Goal: Check status: Check status

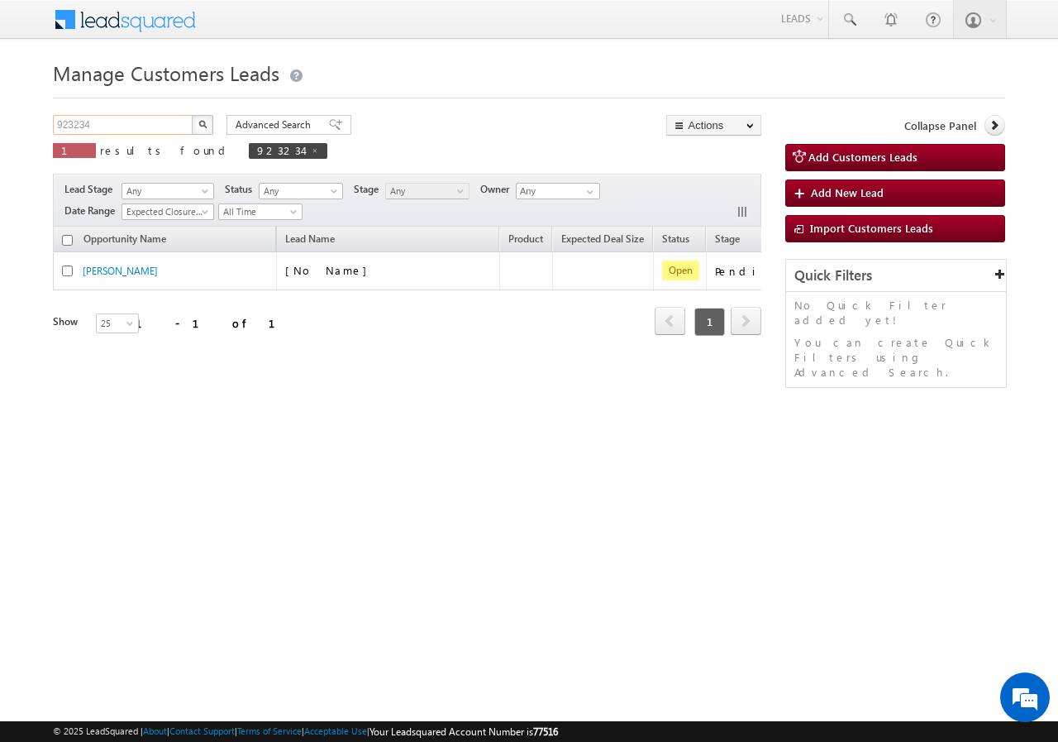
click at [124, 122] on input "923234" at bounding box center [123, 125] width 141 height 20
paste input "789939"
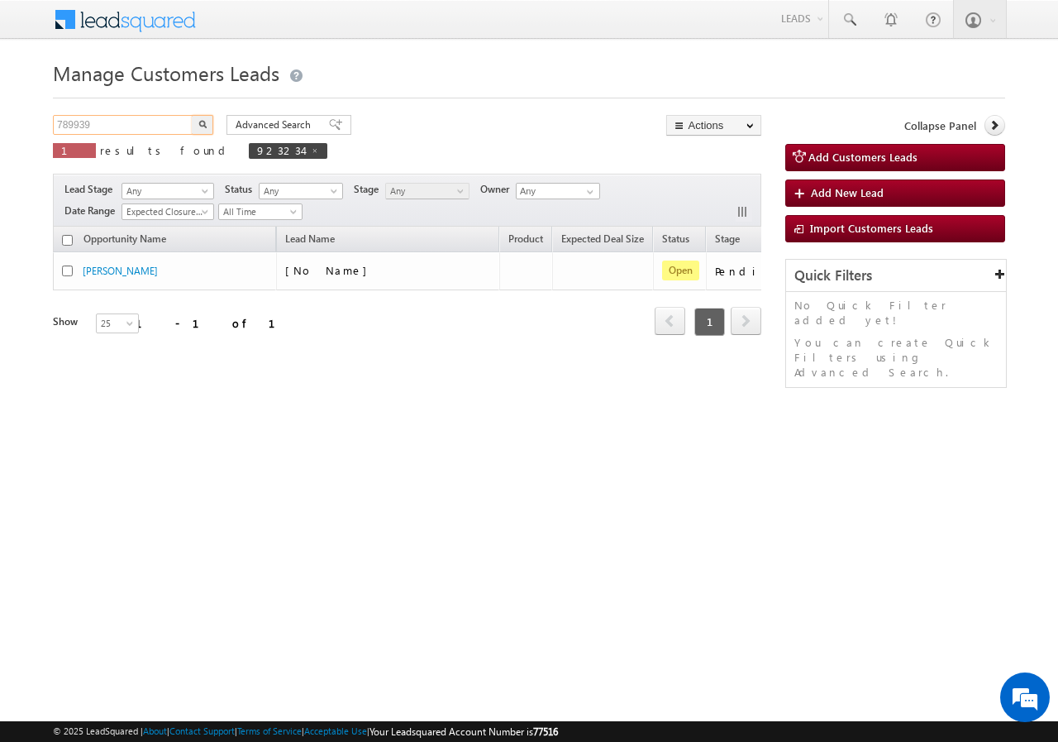
type input "789939"
click at [194, 119] on button "button" at bounding box center [202, 125] width 21 height 20
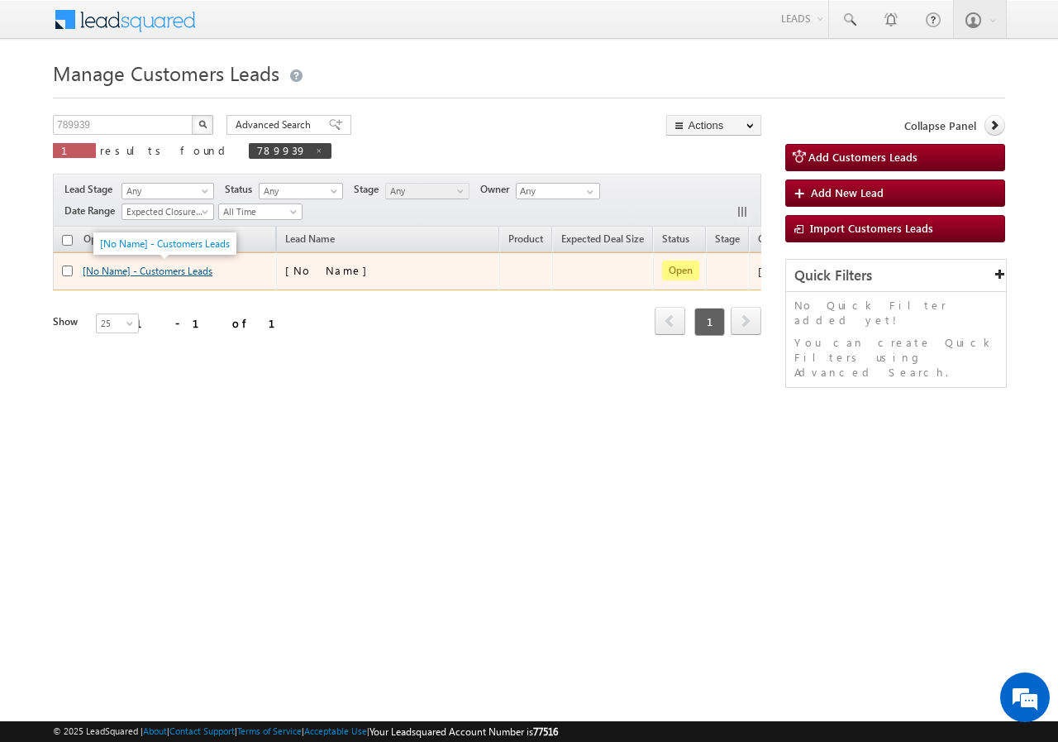
click at [198, 270] on link "[No Name] - Customers Leads" at bounding box center [148, 271] width 130 height 12
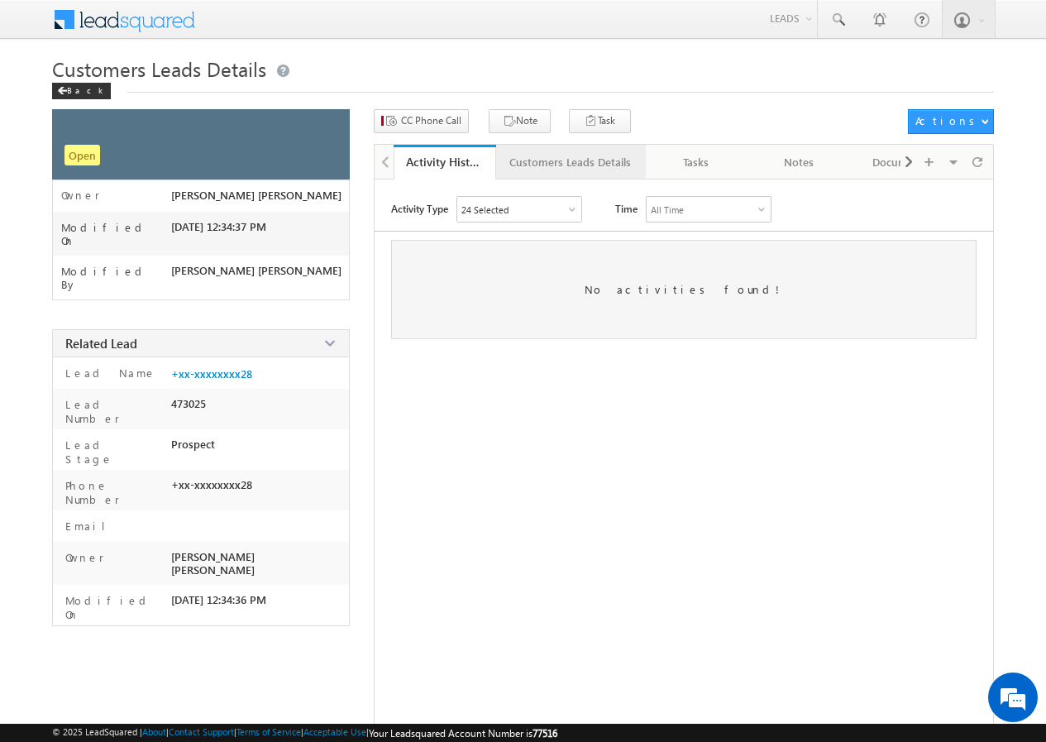
click at [558, 169] on div "Customers Leads Details" at bounding box center [570, 162] width 122 height 20
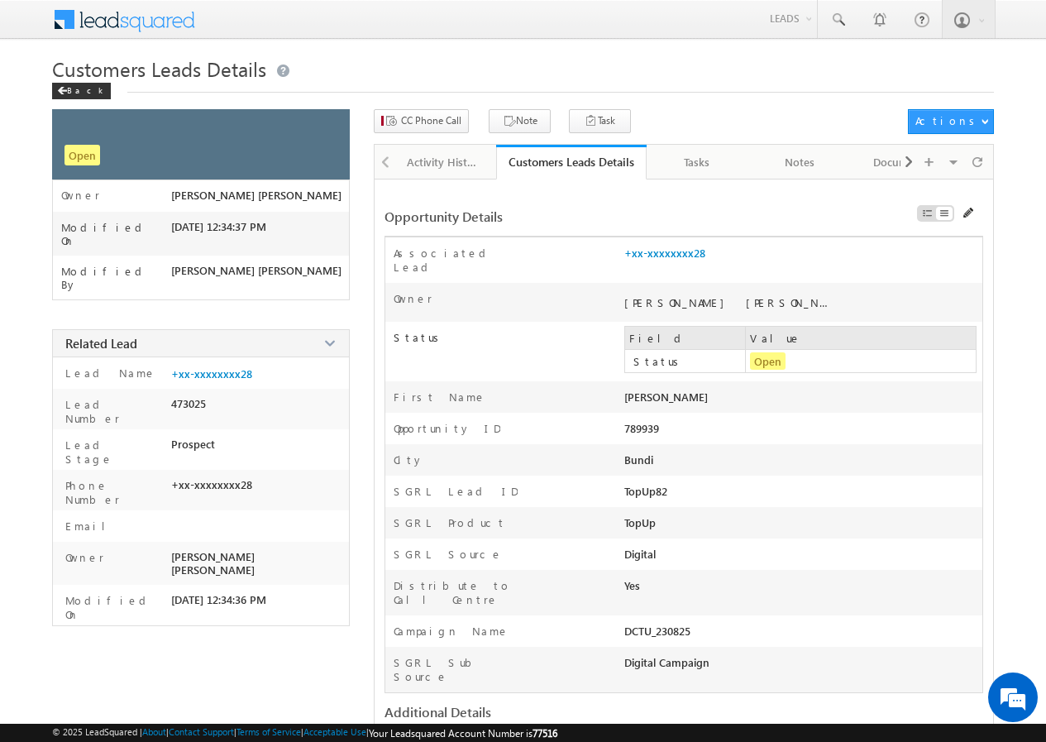
click at [641, 452] on div "Bundi" at bounding box center [731, 463] width 215 height 23
copy div "Bundi"
